Goal: Task Accomplishment & Management: Complete application form

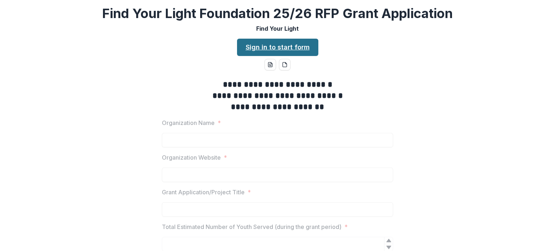
click at [278, 50] on link "Sign in to start form" at bounding box center [277, 47] width 81 height 17
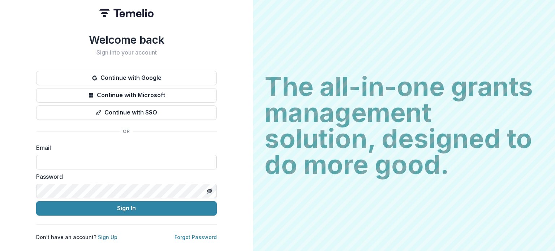
click at [132, 160] on input at bounding box center [126, 162] width 181 height 14
type input "**********"
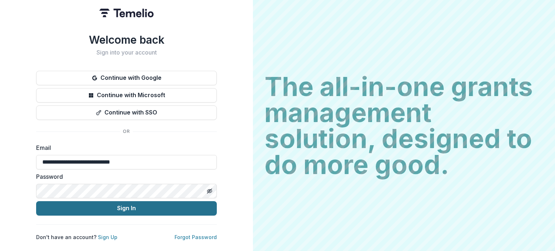
click at [114, 209] on button "Sign In" at bounding box center [126, 208] width 181 height 14
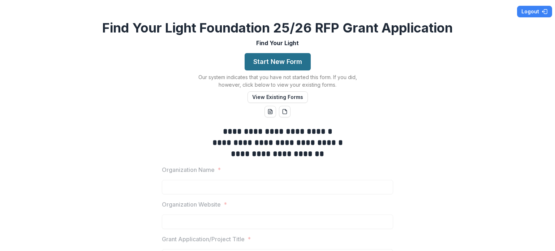
click at [275, 58] on button "Start New Form" at bounding box center [278, 61] width 66 height 17
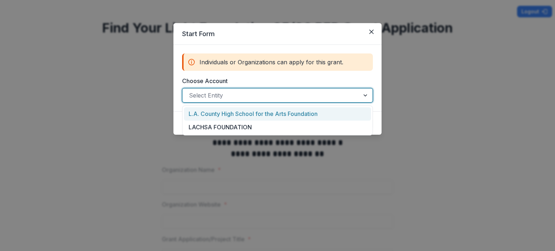
click at [282, 92] on div at bounding box center [271, 95] width 164 height 10
click at [443, 110] on div "Start Form Individuals or Organizations can apply for this grant. Choose Accoun…" at bounding box center [277, 125] width 555 height 251
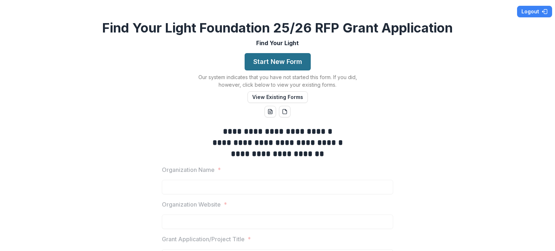
click at [275, 64] on button "Start New Form" at bounding box center [278, 61] width 66 height 17
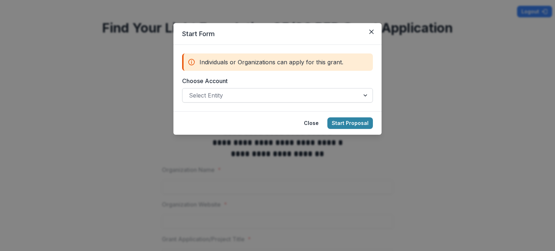
click at [265, 96] on div at bounding box center [271, 95] width 164 height 10
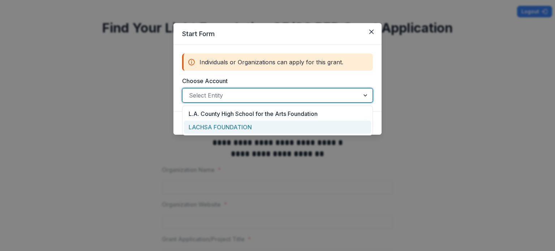
click at [255, 127] on div "LACHSA FOUNDATION" at bounding box center [277, 127] width 187 height 13
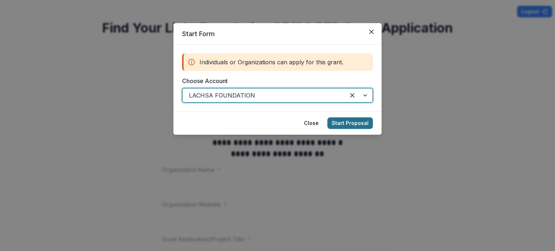
click at [356, 123] on button "Start Proposal" at bounding box center [350, 123] width 46 height 12
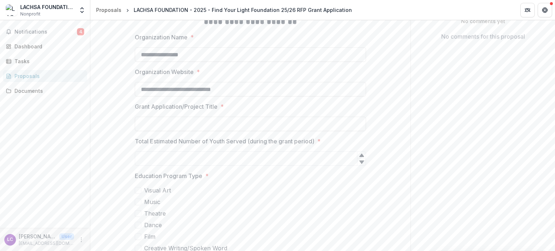
scroll to position [181, 0]
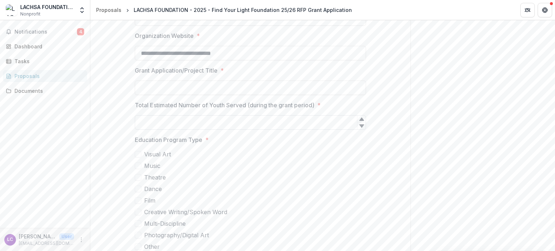
click at [327, 123] on input "Total Estimated Number of Youth Served (during the grant period) *" at bounding box center [250, 122] width 231 height 14
type input "***"
click at [301, 147] on div at bounding box center [250, 148] width 231 height 3
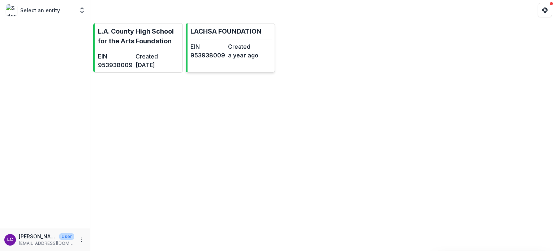
click at [211, 34] on p "LACHSA FOUNDATION" at bounding box center [225, 31] width 71 height 10
click at [133, 39] on p "L.A. County High School for the Arts Foundation" at bounding box center [139, 36] width 82 height 20
